Goal: Transaction & Acquisition: Obtain resource

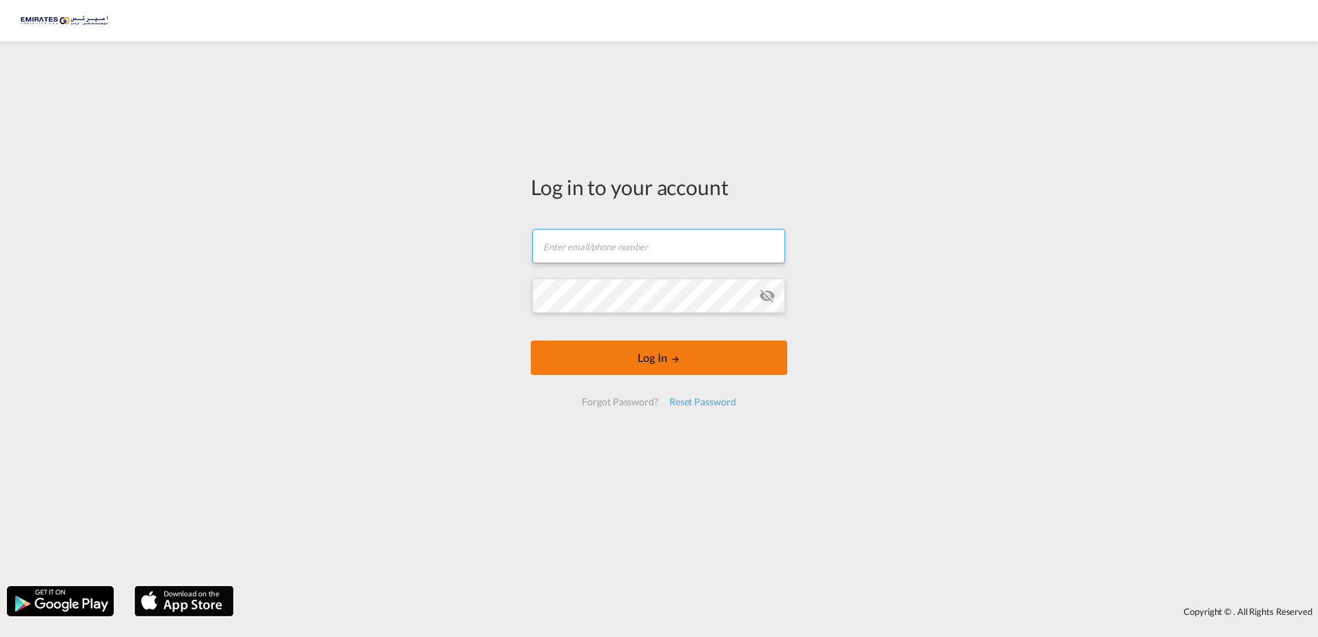
type input "[PERSON_NAME][EMAIL_ADDRESS][DOMAIN_NAME]"
click at [641, 358] on button "Log In" at bounding box center [659, 358] width 256 height 34
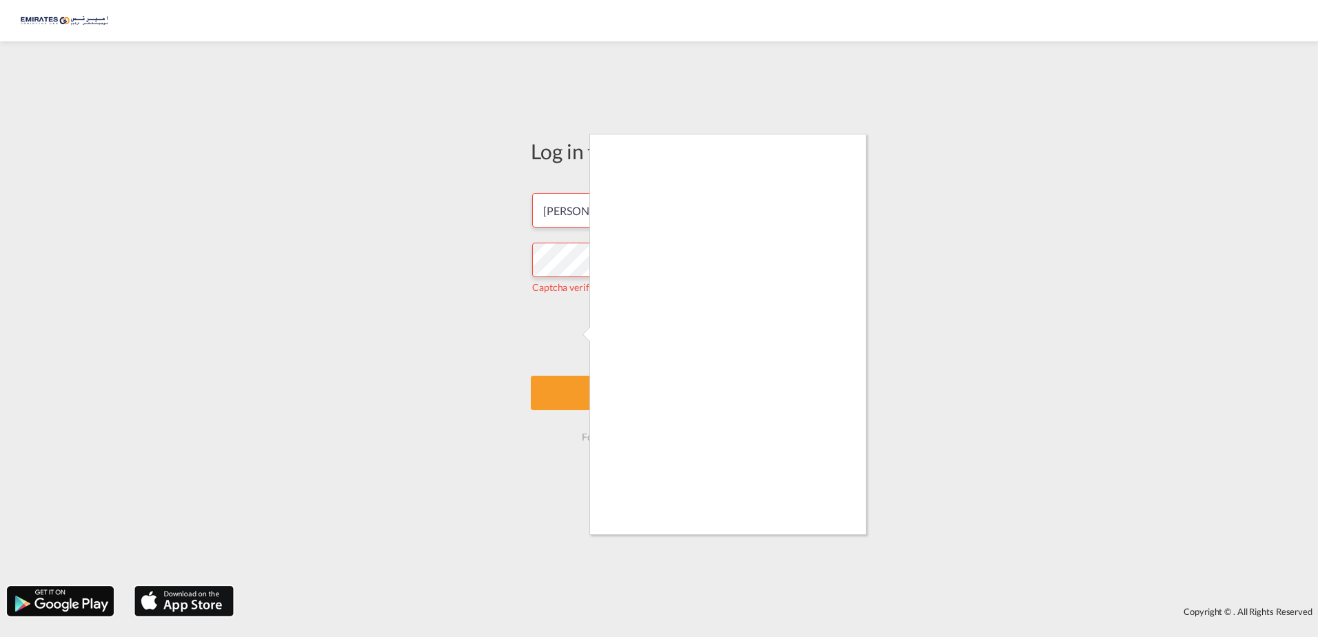
click at [578, 334] on div at bounding box center [659, 318] width 1318 height 637
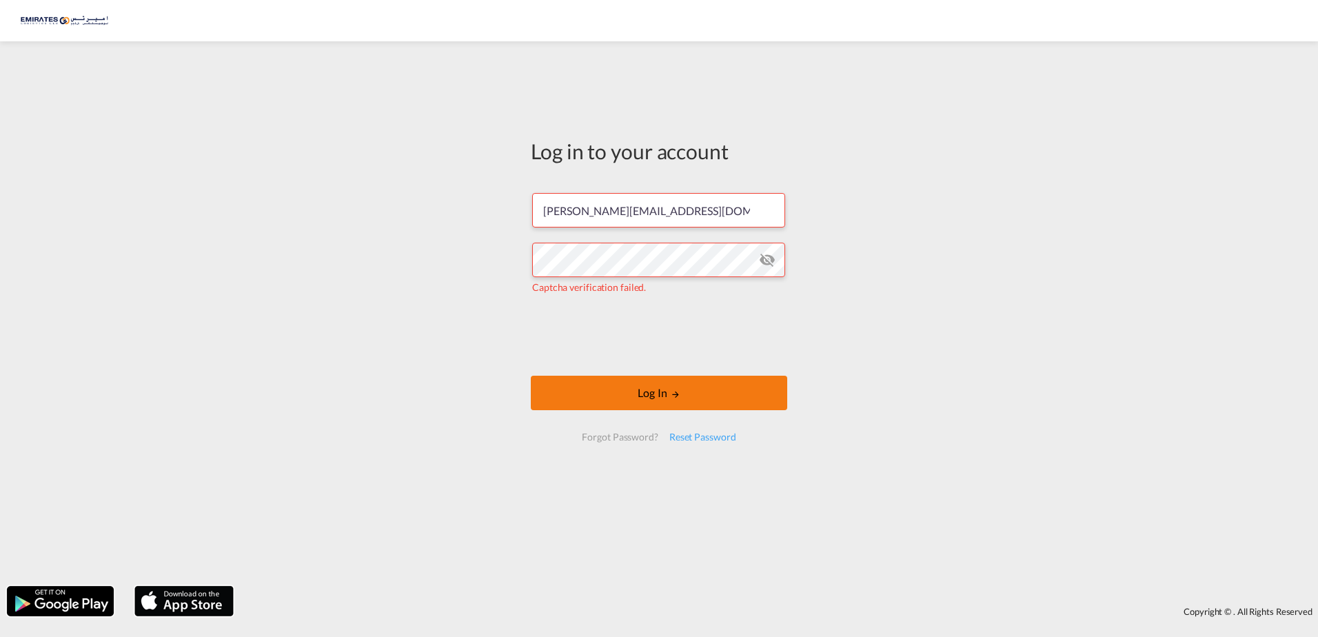
click at [631, 386] on button "Log In" at bounding box center [659, 393] width 256 height 34
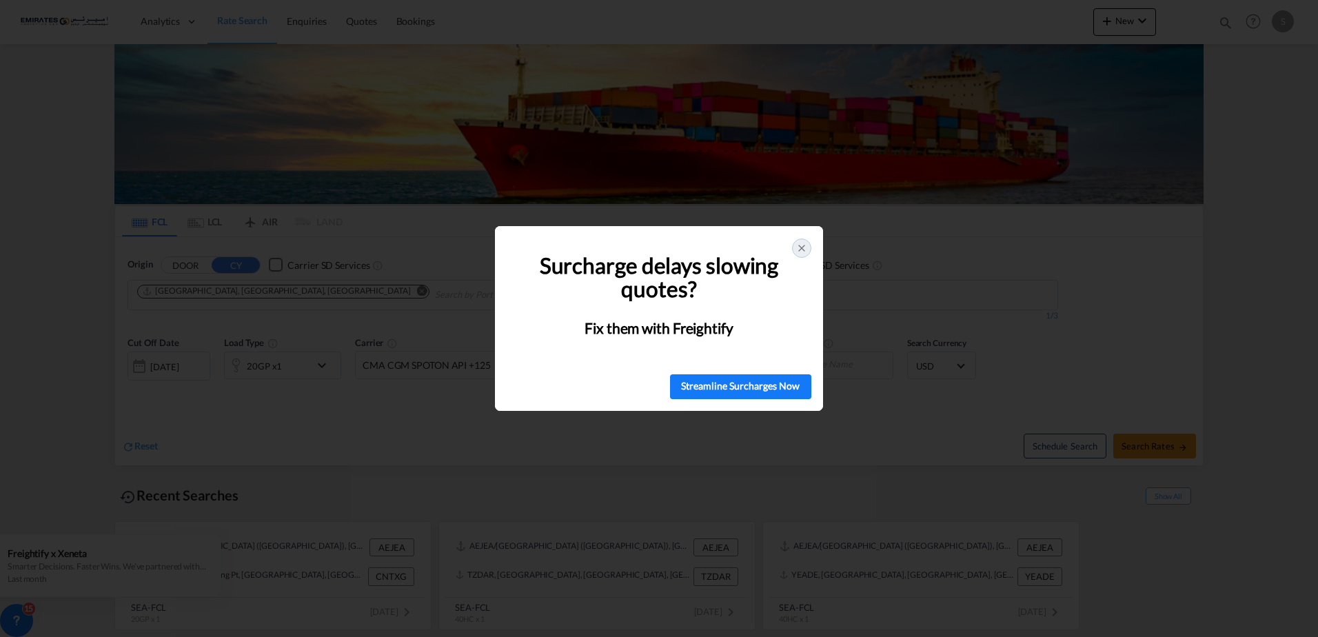
click at [736, 290] on h1 "Surcharge delays slowing quotes?" at bounding box center [659, 278] width 290 height 48
click at [805, 249] on icon at bounding box center [801, 248] width 11 height 11
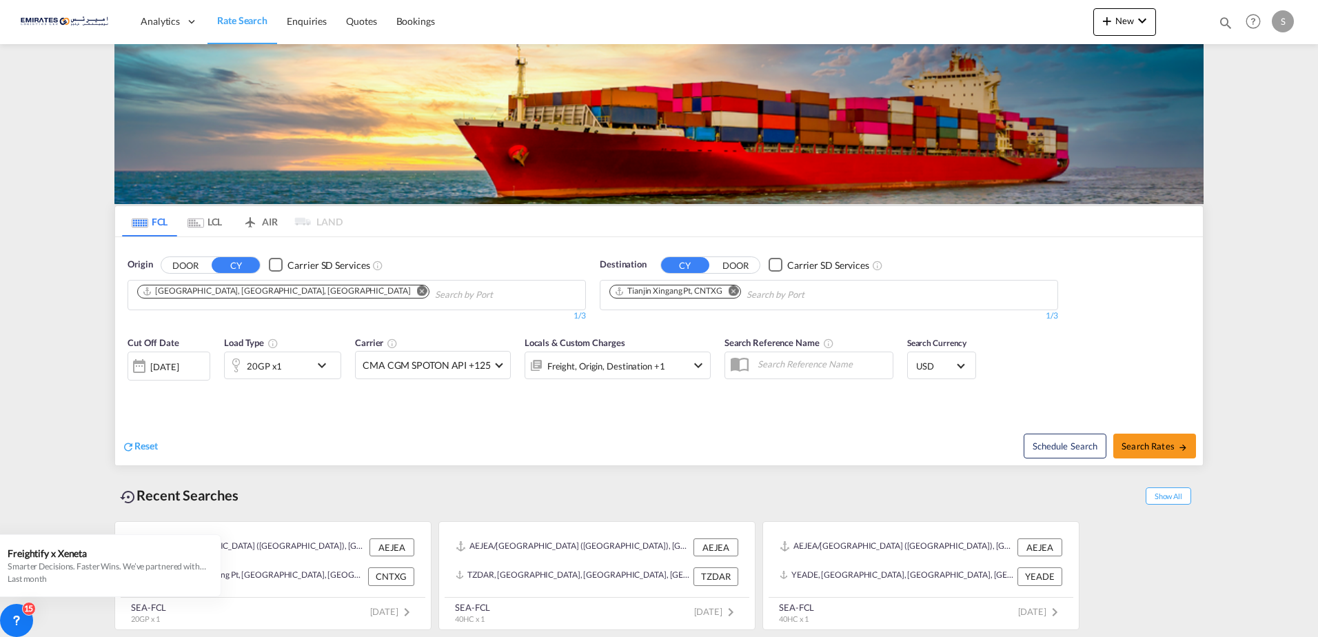
click at [733, 288] on md-icon "Remove" at bounding box center [734, 290] width 10 height 10
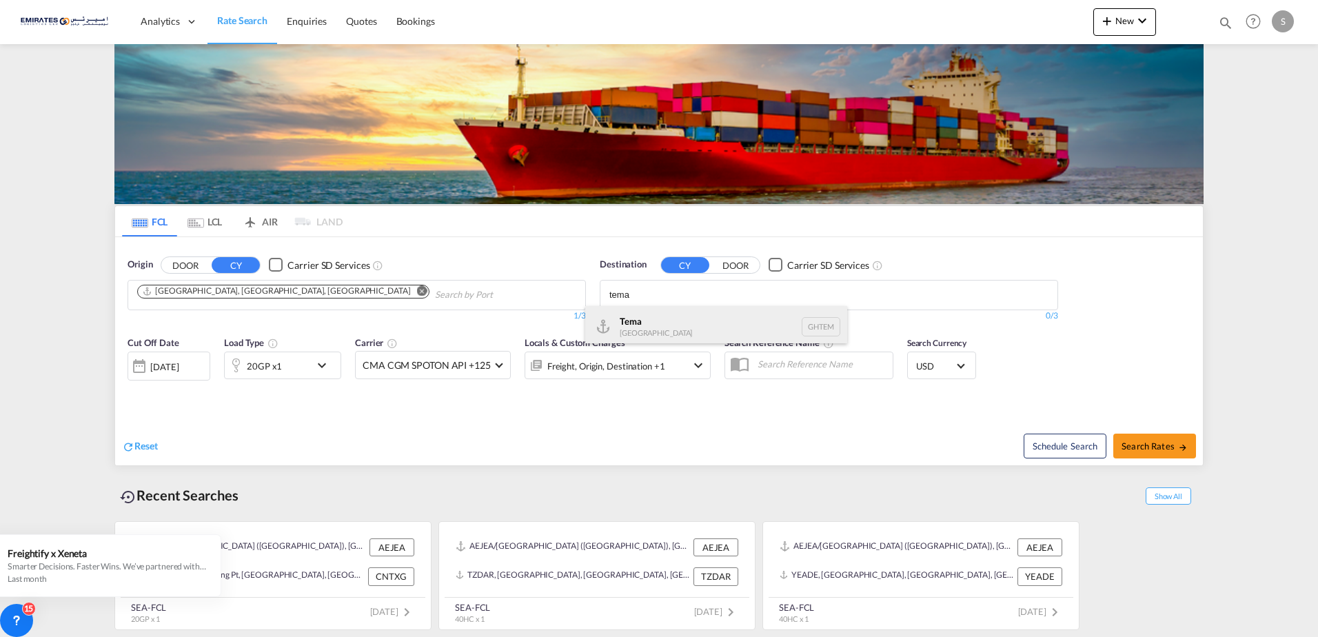
type input "tema"
click at [632, 323] on div "Tema [GEOGRAPHIC_DATA] [GEOGRAPHIC_DATA]" at bounding box center [716, 326] width 262 height 41
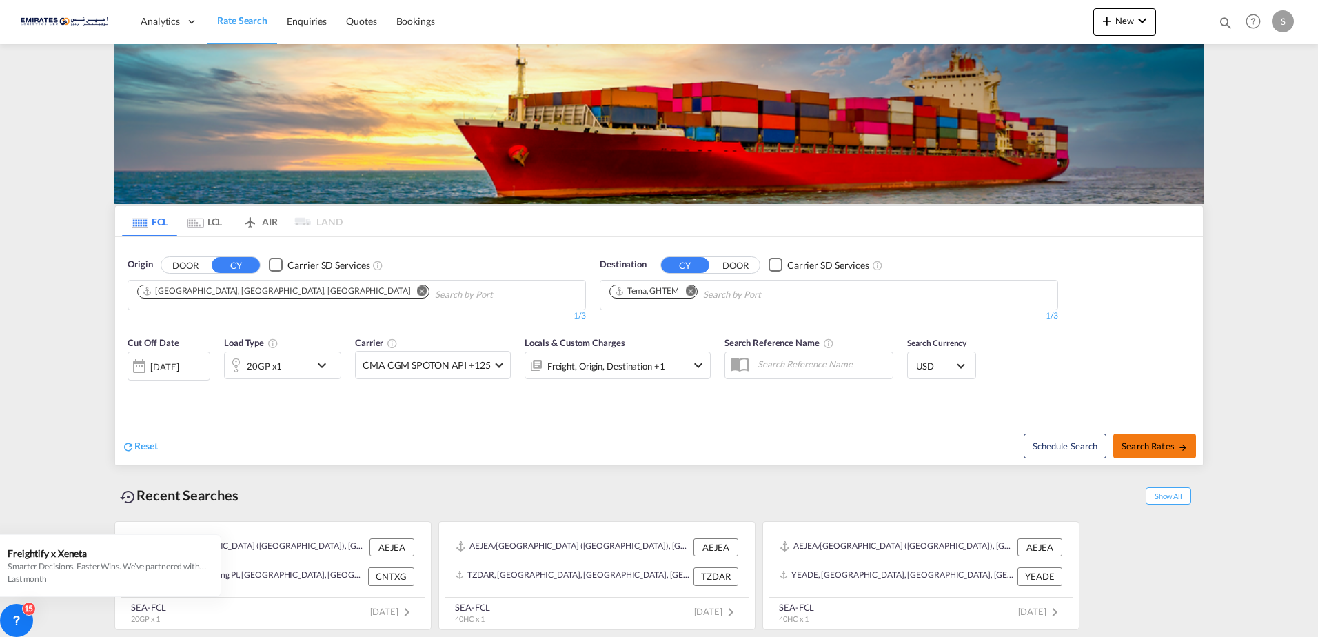
click at [1137, 439] on button "Search Rates" at bounding box center [1154, 446] width 83 height 25
type input "AEJEA to GHTEM / [DATE]"
